Goal: Information Seeking & Learning: Learn about a topic

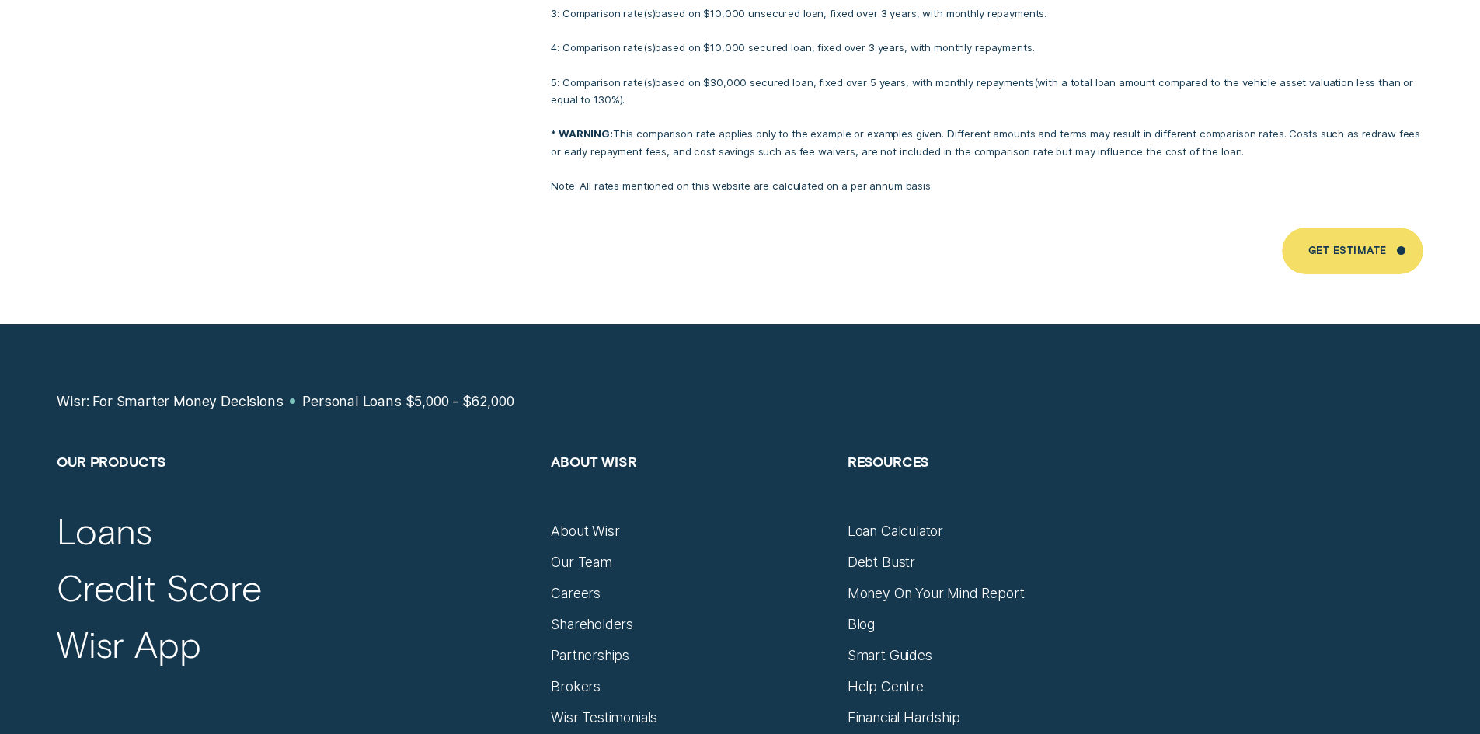
scroll to position [9089, 0]
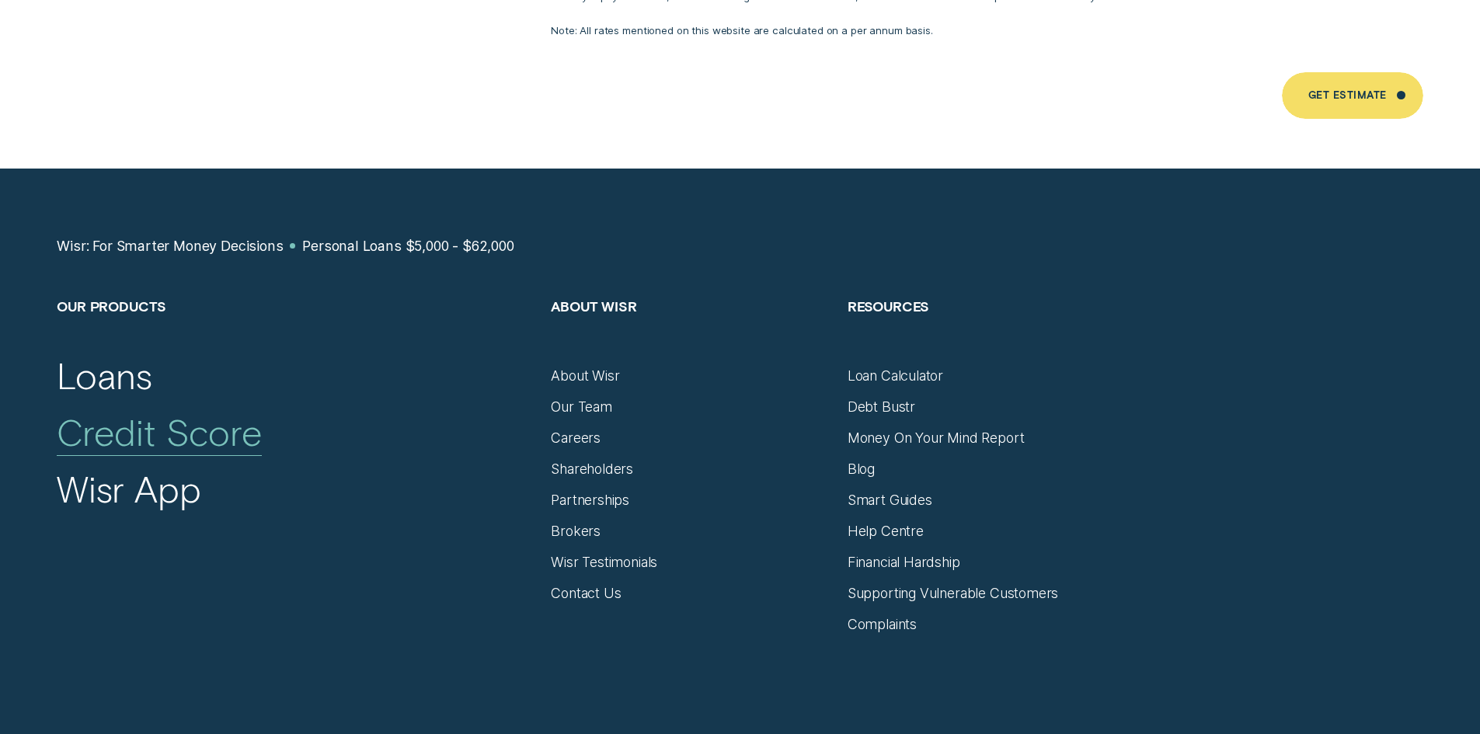
click at [192, 410] on div "Credit Score" at bounding box center [159, 432] width 205 height 45
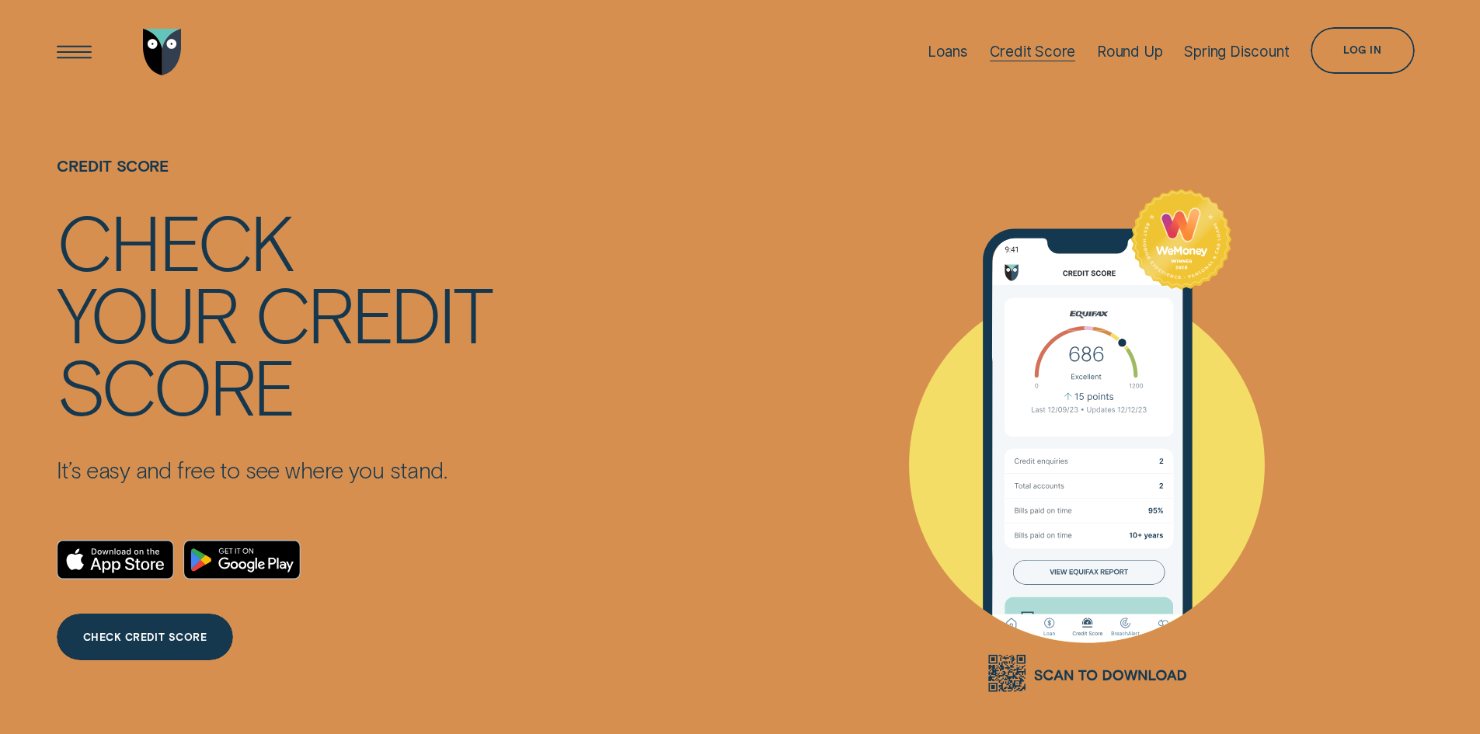
click at [1032, 50] on div "Credit Score" at bounding box center [1033, 52] width 86 height 18
click at [1349, 40] on div "Log in" at bounding box center [1361, 50] width 103 height 47
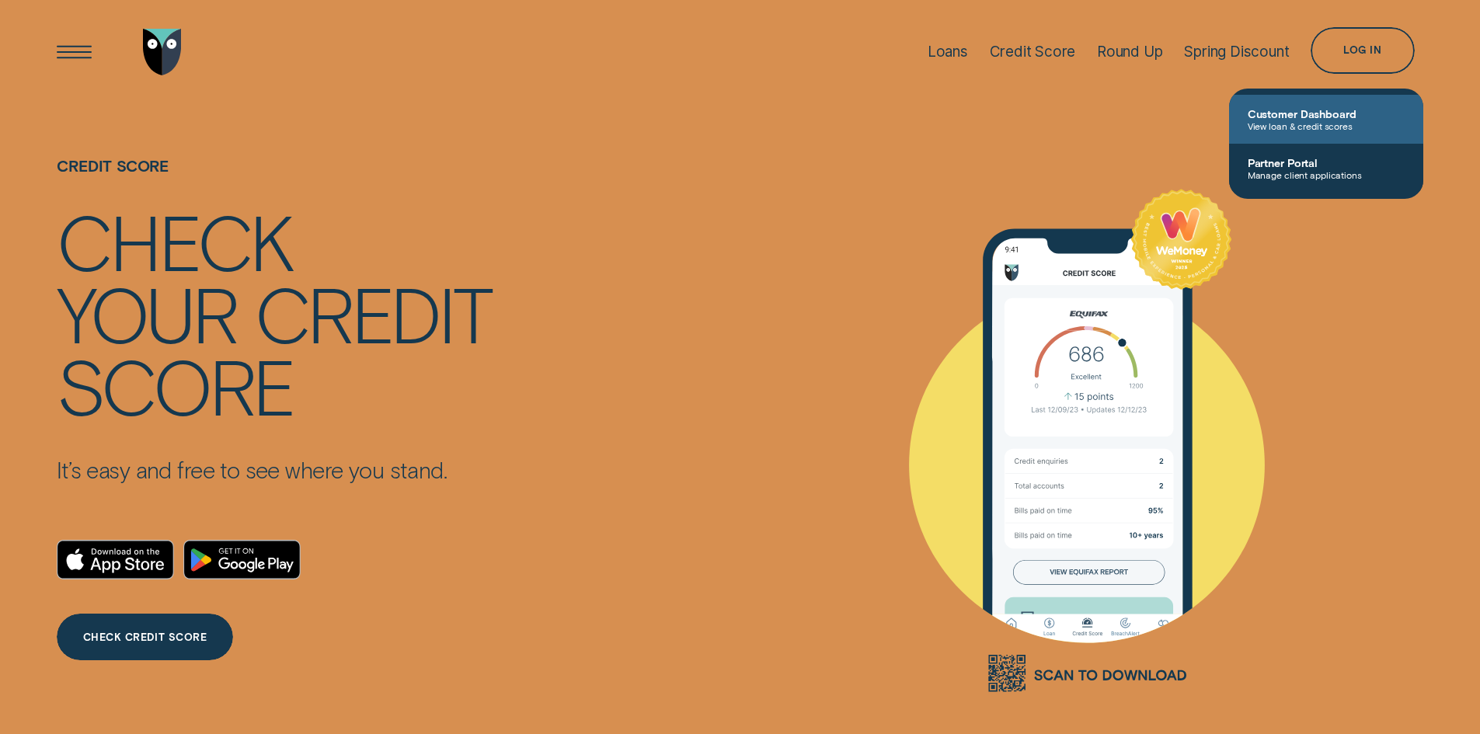
click at [1269, 129] on span "View loan & credit scores" at bounding box center [1326, 125] width 157 height 11
